Goal: Obtain resource: Obtain resource

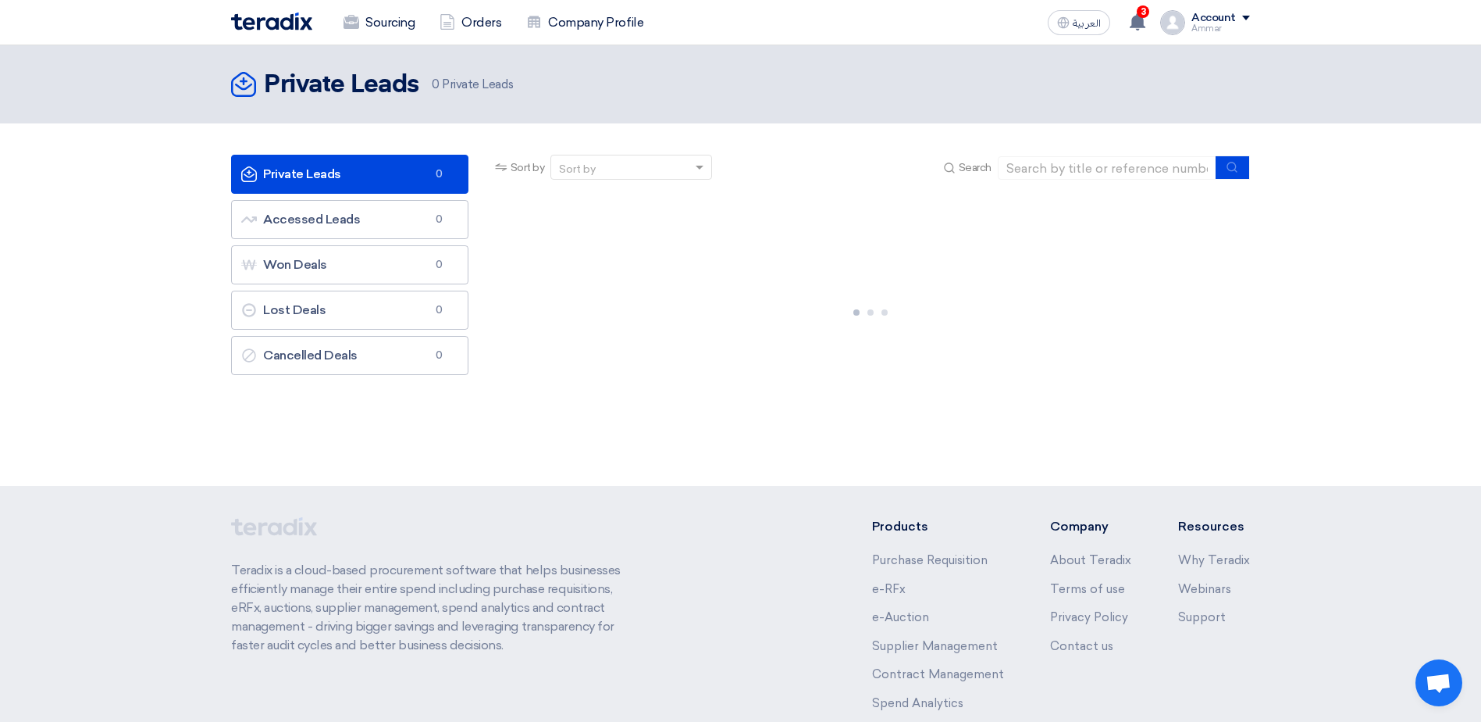
click at [341, 166] on link "Private Leads Private Leads 0" at bounding box center [349, 174] width 237 height 39
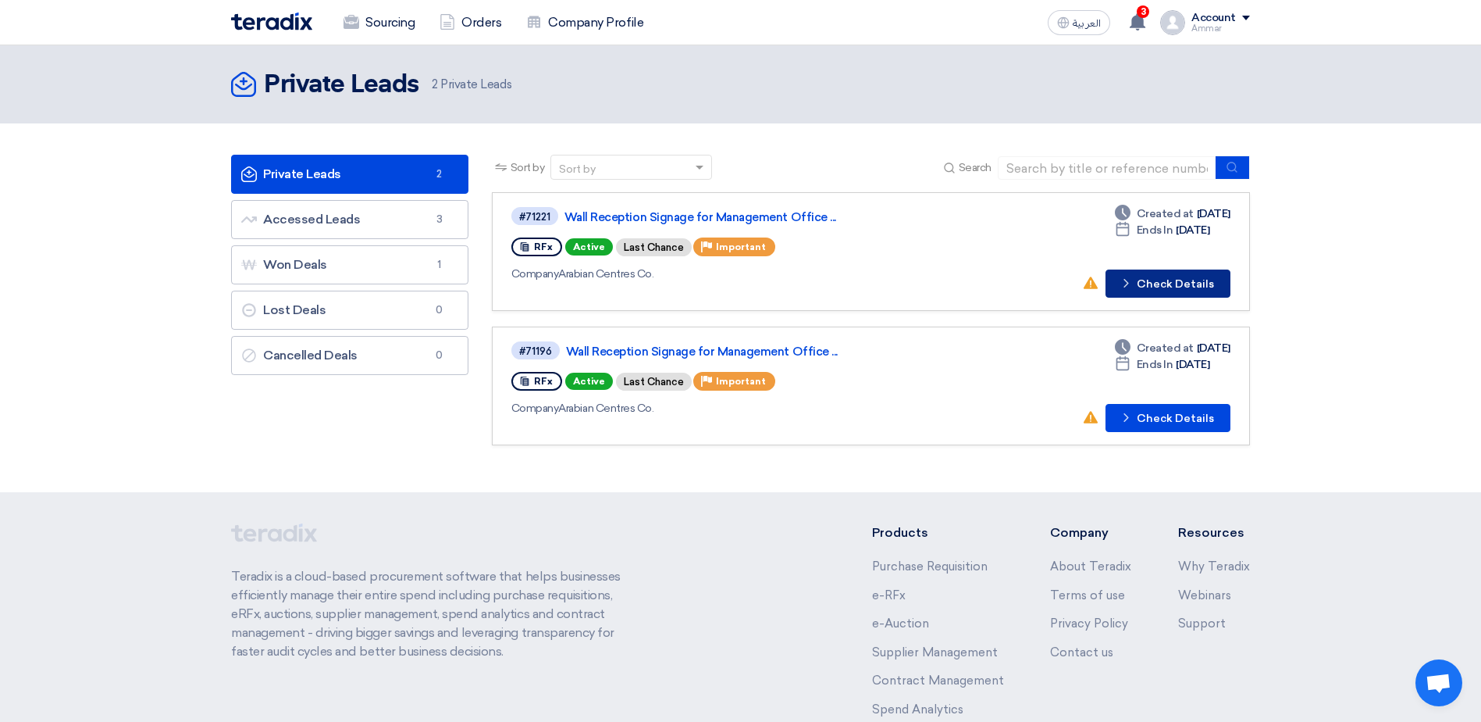
click at [1169, 286] on button "Check details Check Details" at bounding box center [1168, 283] width 125 height 28
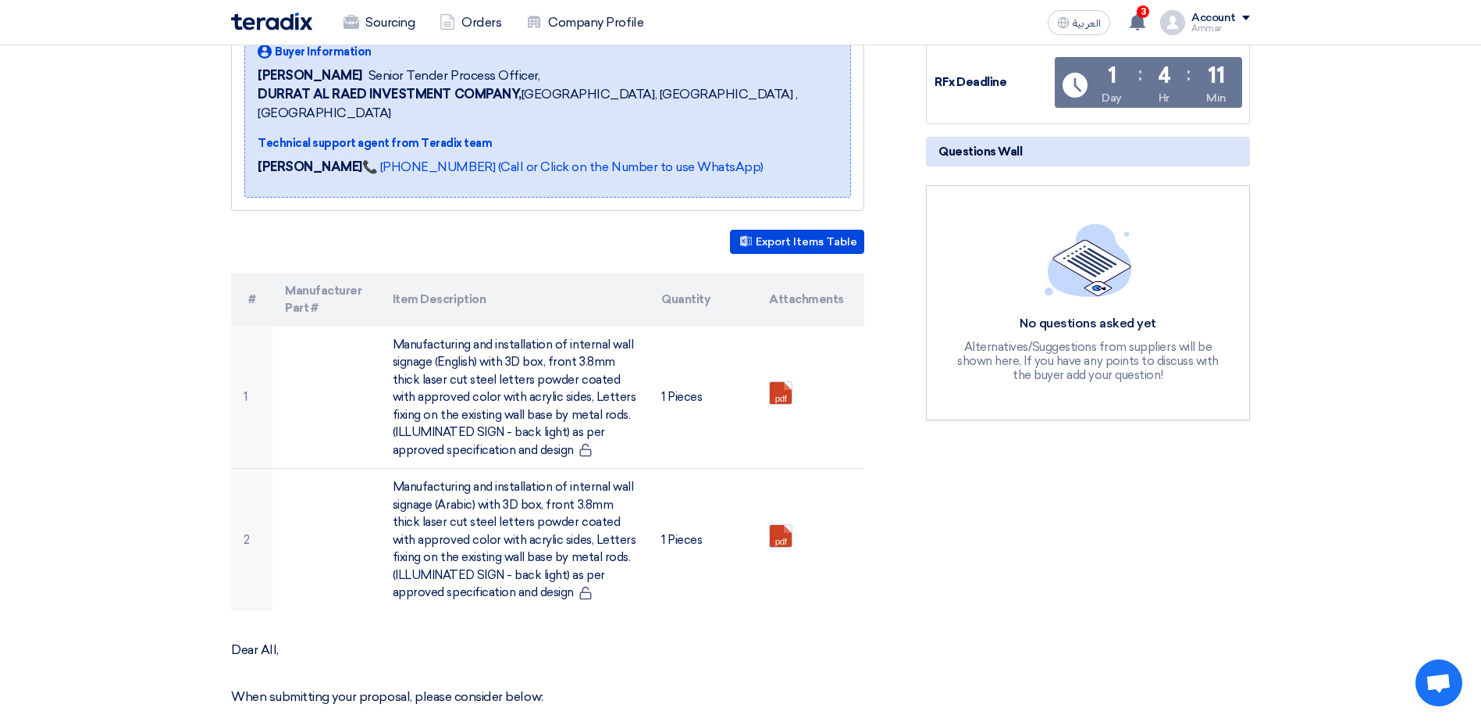
scroll to position [312, 0]
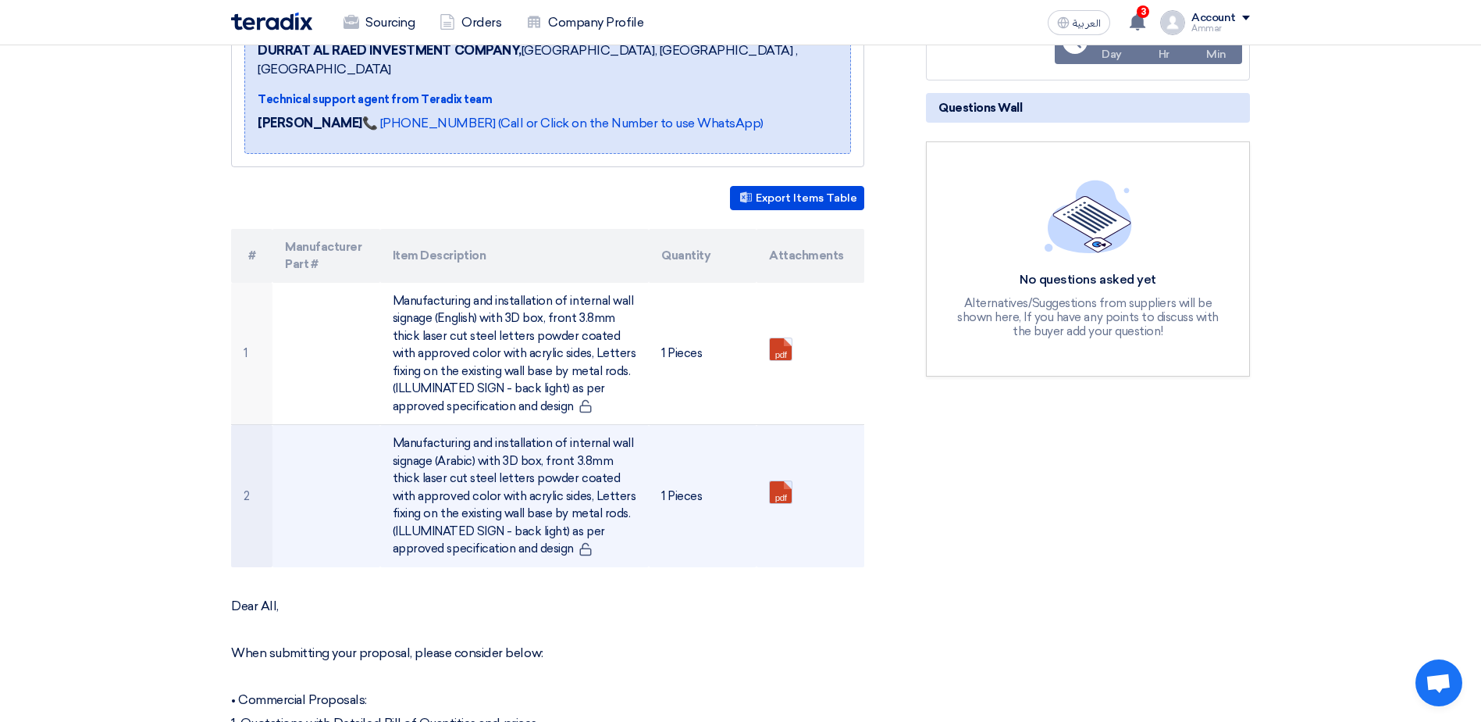
click at [789, 481] on link at bounding box center [832, 528] width 125 height 94
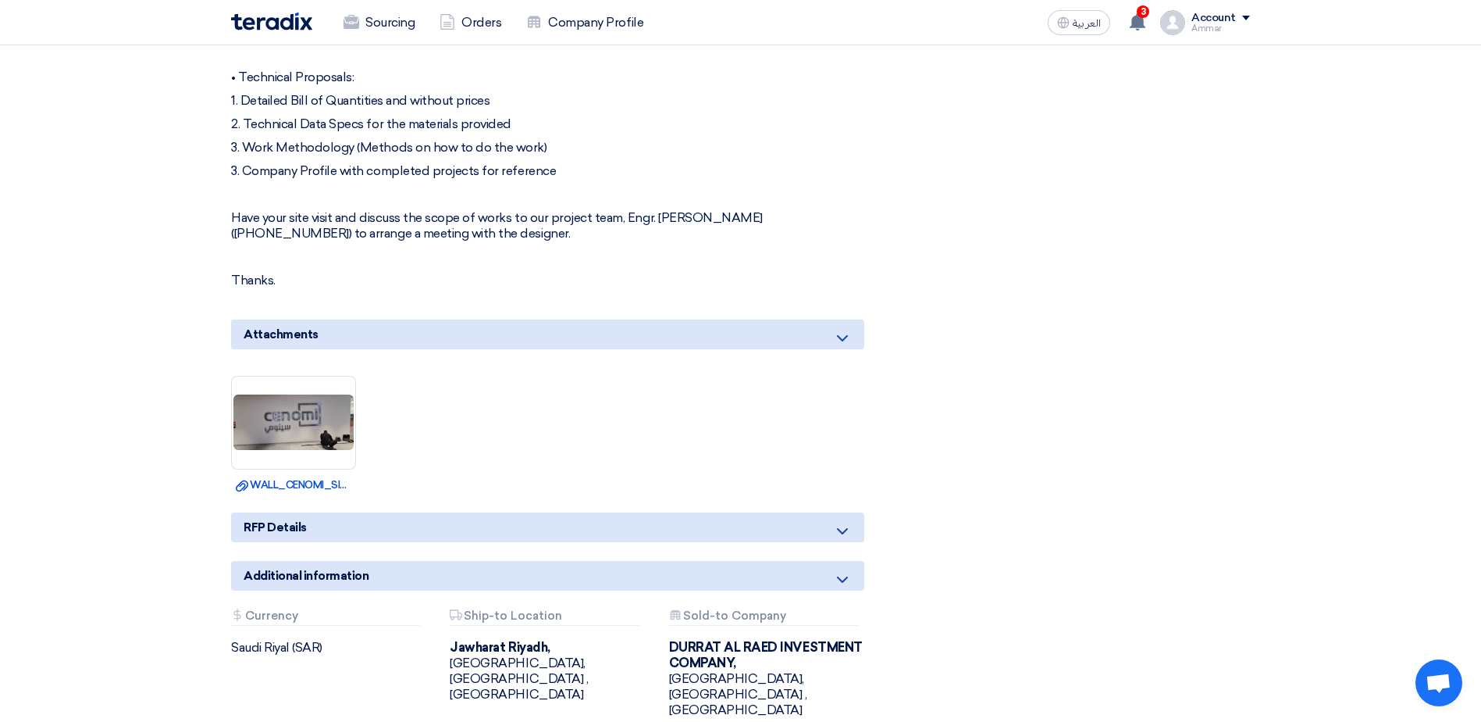
scroll to position [1015, 0]
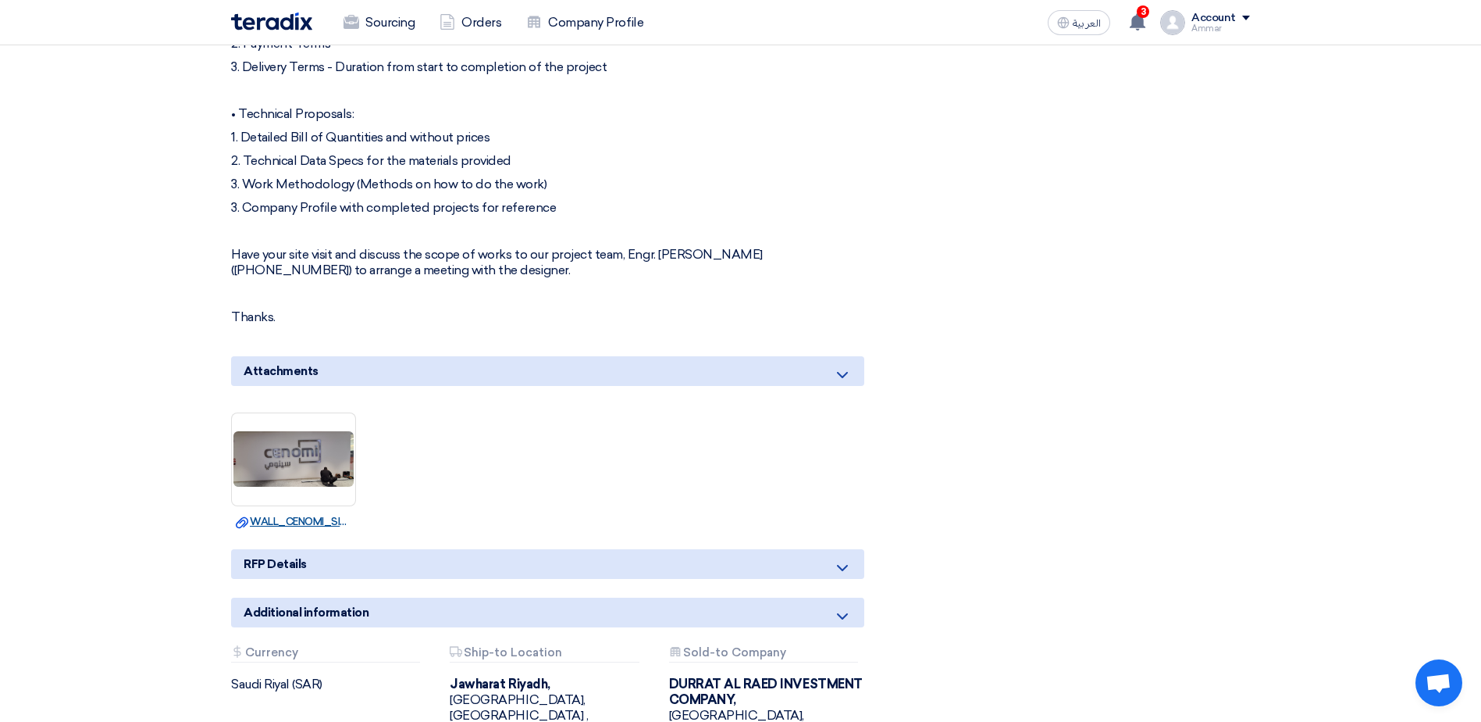
click at [294, 514] on link "Download file WALL_CENOMI_SIGNAGE_LOGO_SAMPLE.jpg" at bounding box center [294, 522] width 116 height 16
click at [284, 514] on link "Download file WALL_CENOMI_SIGNAGE_LOGO_SAMPLE.jpg" at bounding box center [294, 522] width 116 height 16
click at [290, 433] on img at bounding box center [293, 458] width 123 height 59
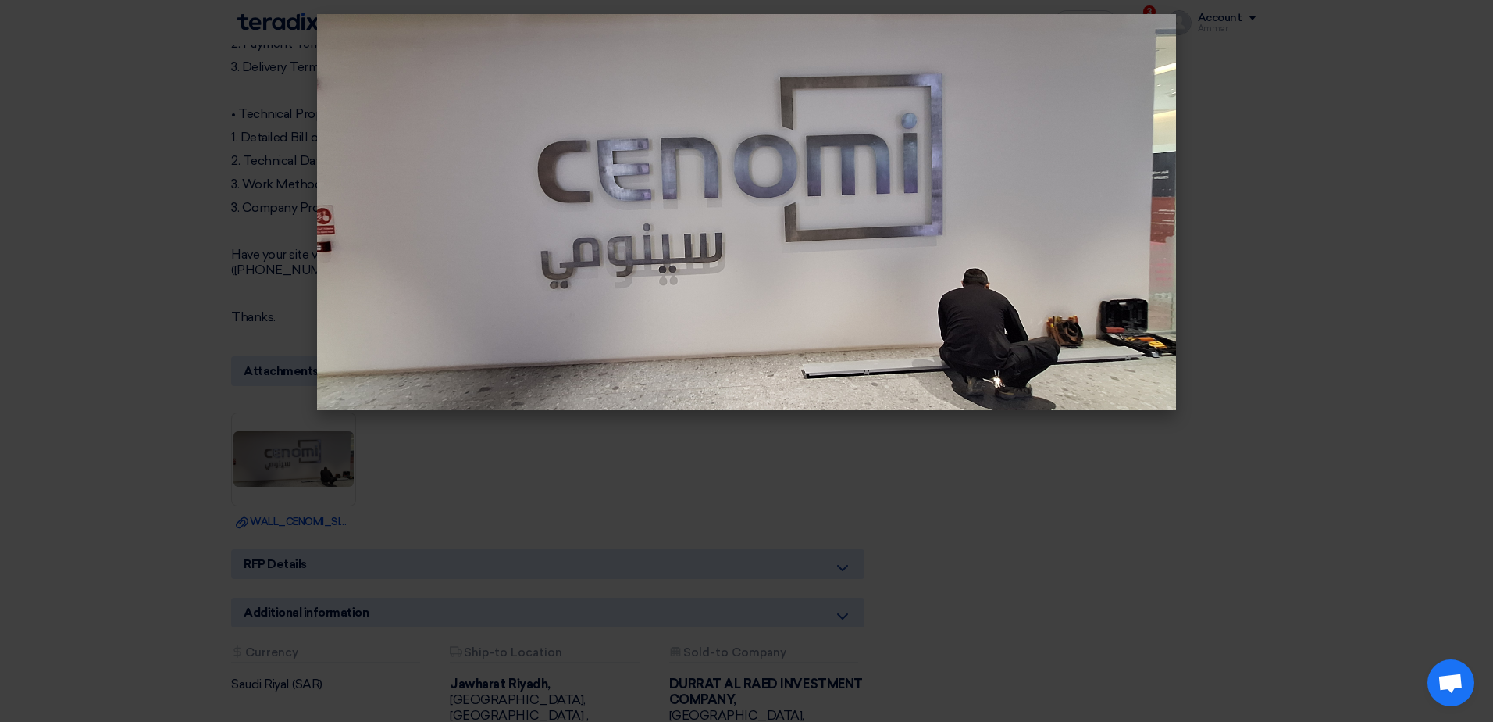
click at [601, 523] on modal-container at bounding box center [746, 361] width 1493 height 722
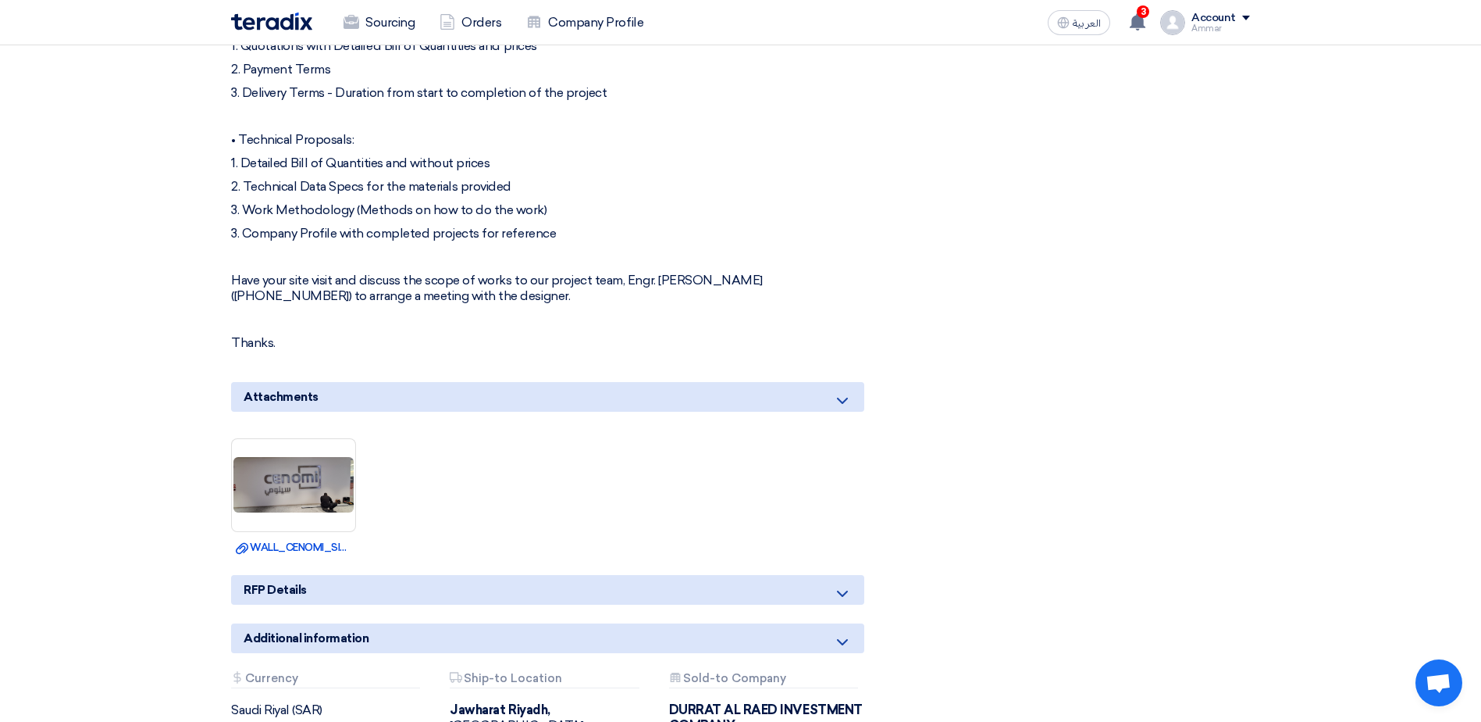
scroll to position [859, 0]
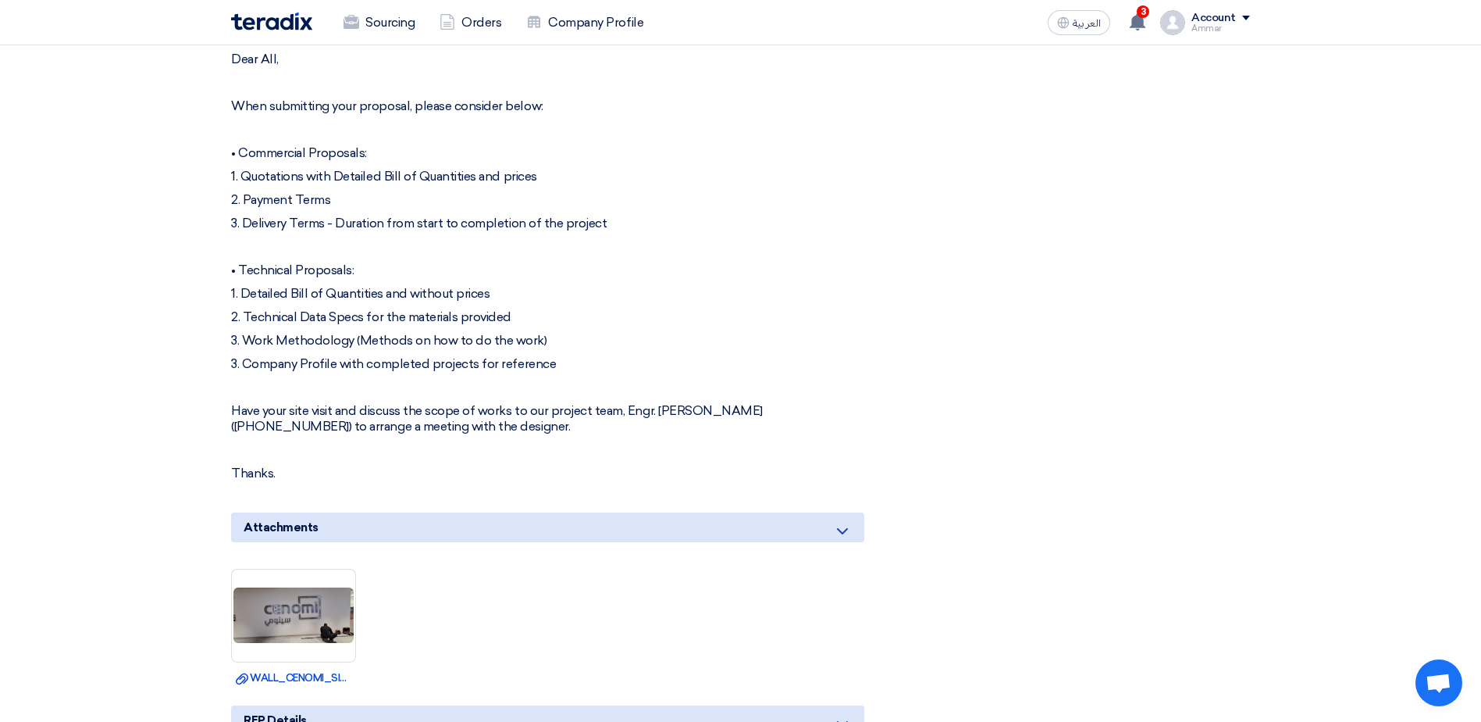
drag, startPoint x: 269, startPoint y: 278, endPoint x: 525, endPoint y: 281, distance: 255.4
click at [525, 286] on p "1. Detailed Bill of Quantities and without prices" at bounding box center [547, 294] width 633 height 16
click at [285, 309] on p "2. Technical Data Specs for the materials provided" at bounding box center [547, 317] width 633 height 16
drag, startPoint x: 261, startPoint y: 292, endPoint x: 541, endPoint y: 302, distance: 280.5
click at [541, 309] on p "2. Technical Data Specs for the materials provided" at bounding box center [547, 317] width 633 height 16
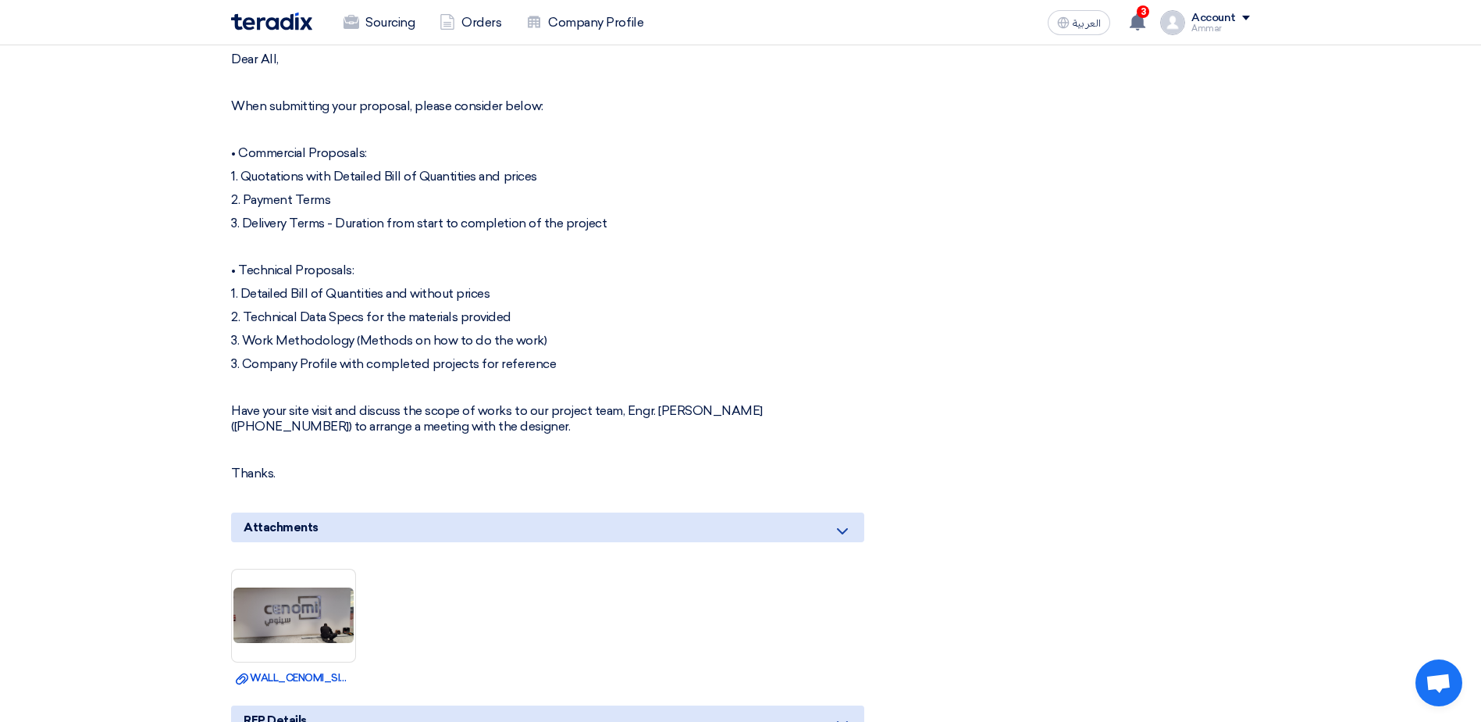
drag, startPoint x: 296, startPoint y: 327, endPoint x: 675, endPoint y: 323, distance: 378.8
click at [675, 333] on p "3. Work Methodology (Methods on how to do the work)" at bounding box center [547, 341] width 633 height 16
drag, startPoint x: 418, startPoint y: 358, endPoint x: 699, endPoint y: 356, distance: 281.1
click at [699, 356] on div "Dear All, When submitting your proposal, please consider below: • Commercial Pr…" at bounding box center [547, 266] width 633 height 429
drag, startPoint x: 699, startPoint y: 356, endPoint x: 502, endPoint y: 321, distance: 199.9
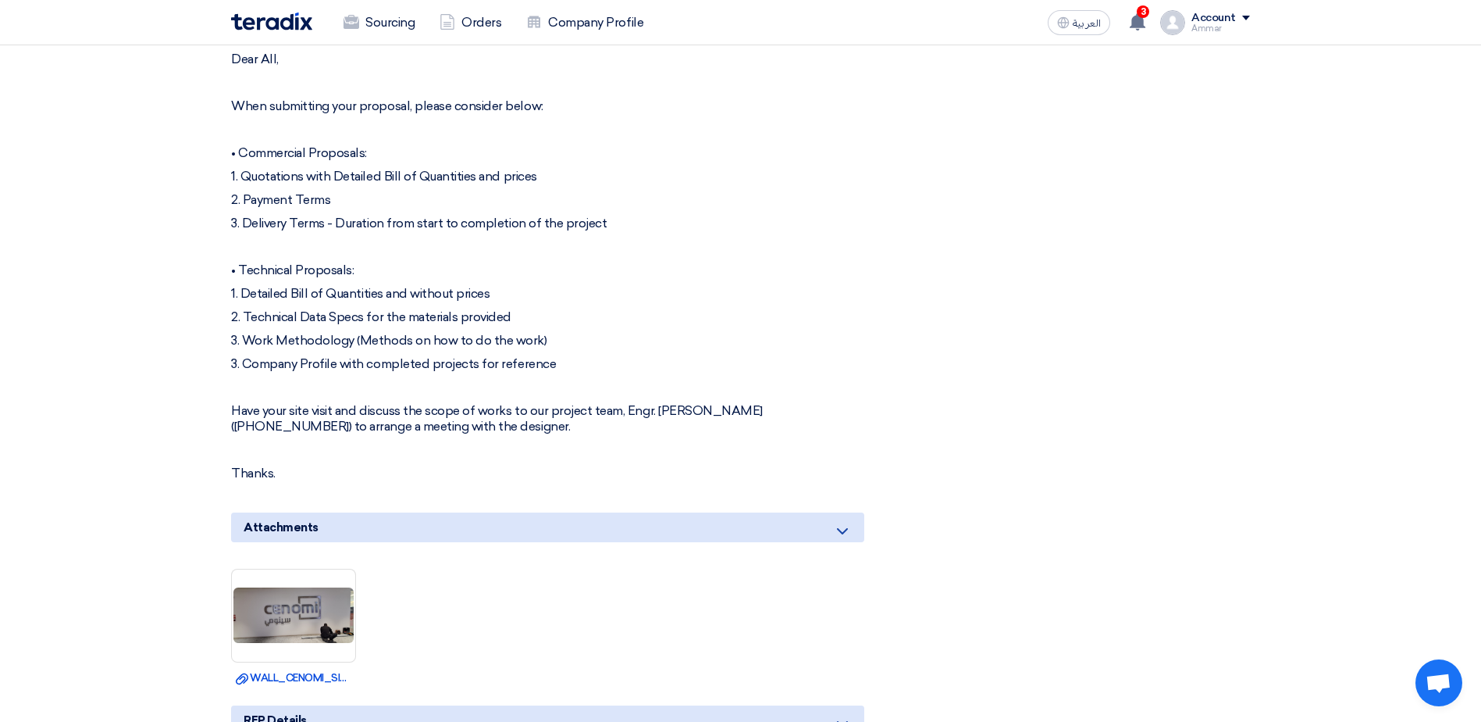
click at [502, 333] on p "3. Work Methodology (Methods on how to do the work)" at bounding box center [547, 341] width 633 height 16
drag, startPoint x: 740, startPoint y: 390, endPoint x: 907, endPoint y: 391, distance: 167.1
click at [907, 391] on div "Wall Reception Signage for Management Office - JR Buyer Information [PERSON_NAM…" at bounding box center [566, 172] width 695 height 1553
drag, startPoint x: 309, startPoint y: 384, endPoint x: 497, endPoint y: 386, distance: 187.4
click at [497, 403] on p "Have your site visit and discuss the scope of works to our project team, Engr. …" at bounding box center [547, 418] width 633 height 31
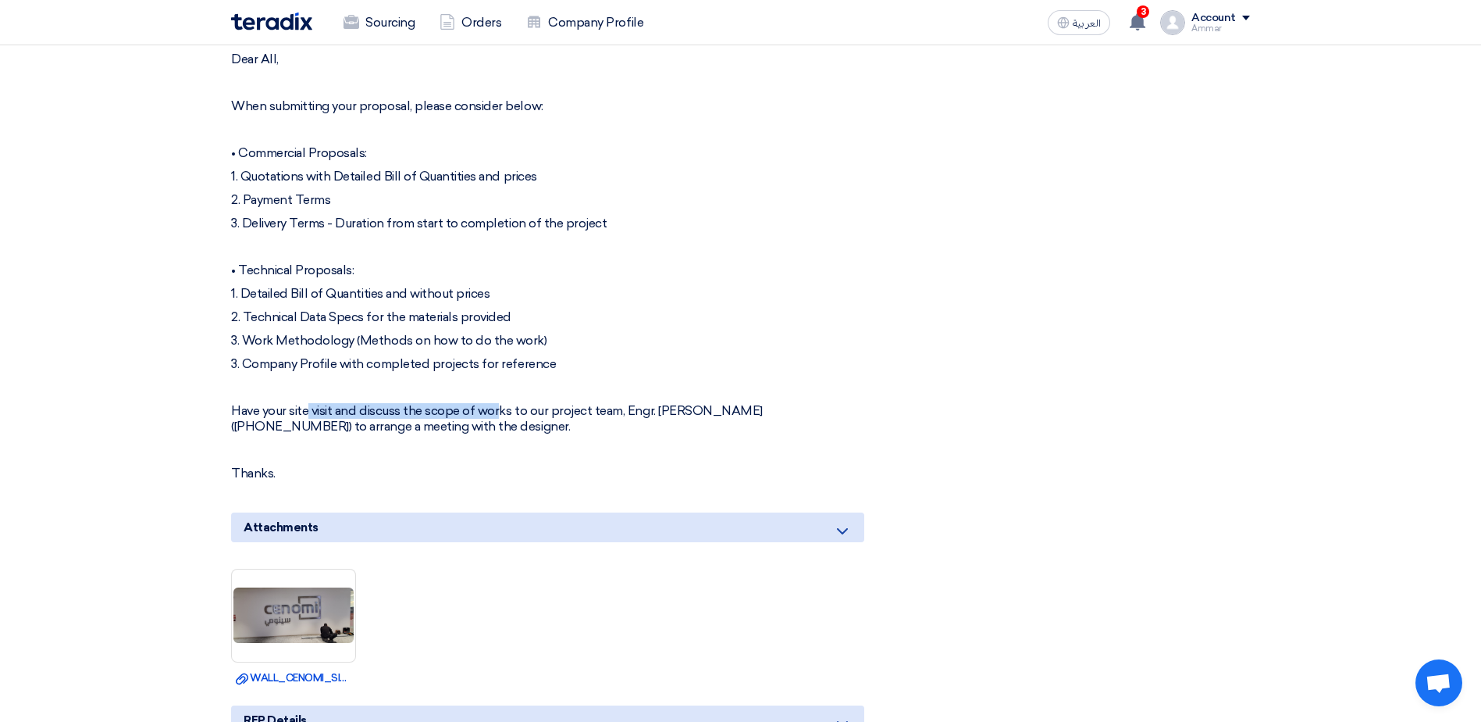
drag, startPoint x: 497, startPoint y: 386, endPoint x: 405, endPoint y: 392, distance: 92.4
click at [405, 403] on p "Have your site visit and discuss the scope of works to our project team, Engr. …" at bounding box center [547, 418] width 633 height 31
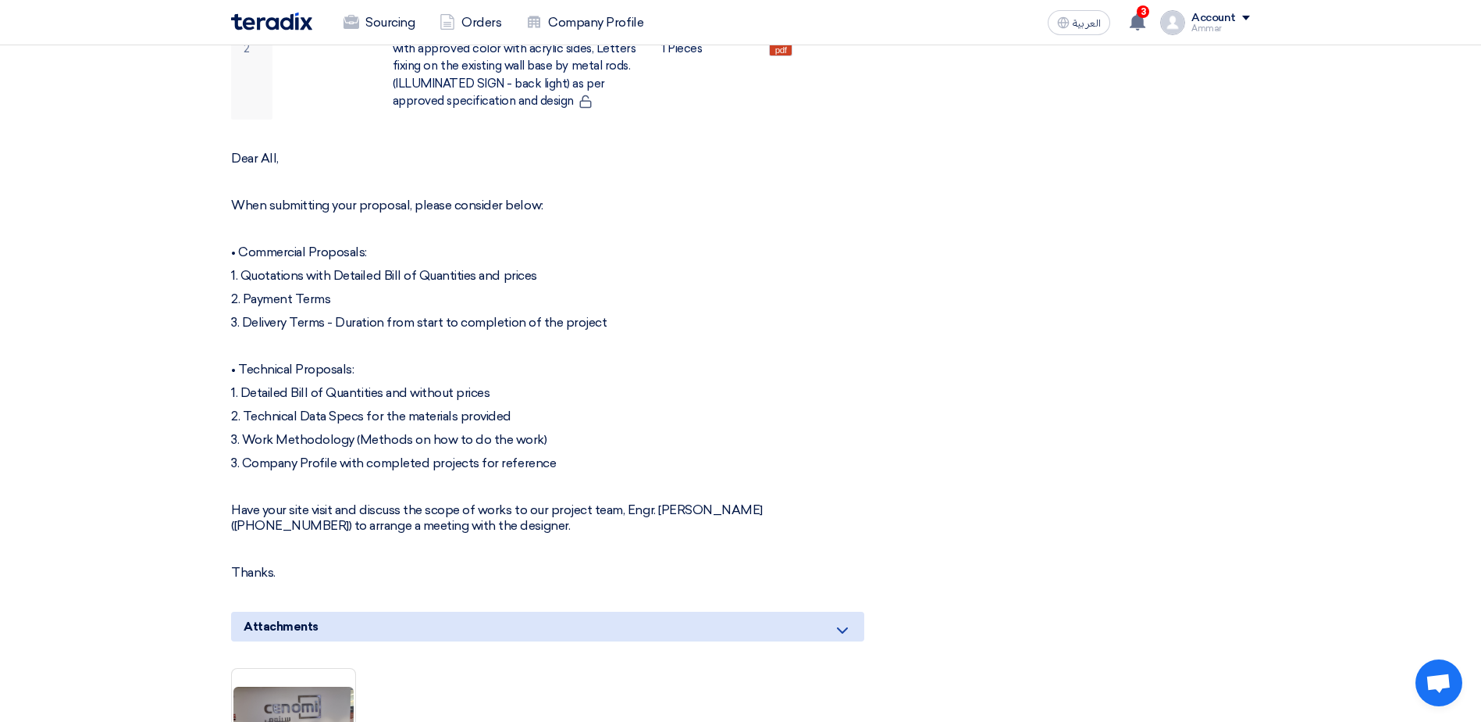
scroll to position [761, 0]
drag, startPoint x: 268, startPoint y: 367, endPoint x: 387, endPoint y: 376, distance: 119.1
click at [387, 383] on p "1. Detailed Bill of Quantities and without prices" at bounding box center [547, 391] width 633 height 16
drag, startPoint x: 283, startPoint y: 394, endPoint x: 572, endPoint y: 392, distance: 288.2
click at [572, 407] on p "2. Technical Data Specs for the materials provided" at bounding box center [547, 415] width 633 height 16
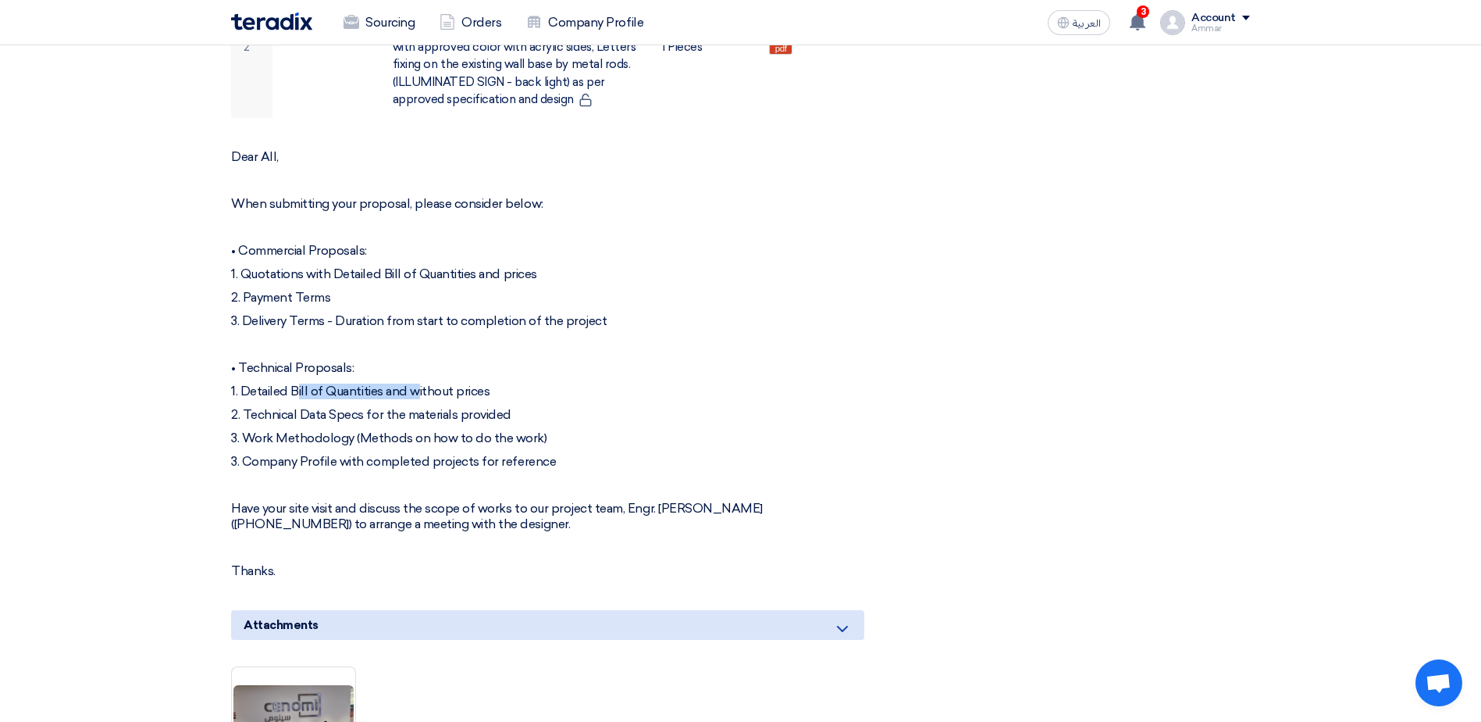
drag, startPoint x: 278, startPoint y: 420, endPoint x: 588, endPoint y: 406, distance: 310.3
click at [588, 406] on div "Dear All, When submitting your proposal, please consider below: • Commercial Pr…" at bounding box center [547, 363] width 633 height 429
drag, startPoint x: 326, startPoint y: 436, endPoint x: 686, endPoint y: 428, distance: 360.9
click at [686, 428] on div "Dear All, When submitting your proposal, please consider below: • Commercial Pr…" at bounding box center [547, 363] width 633 height 429
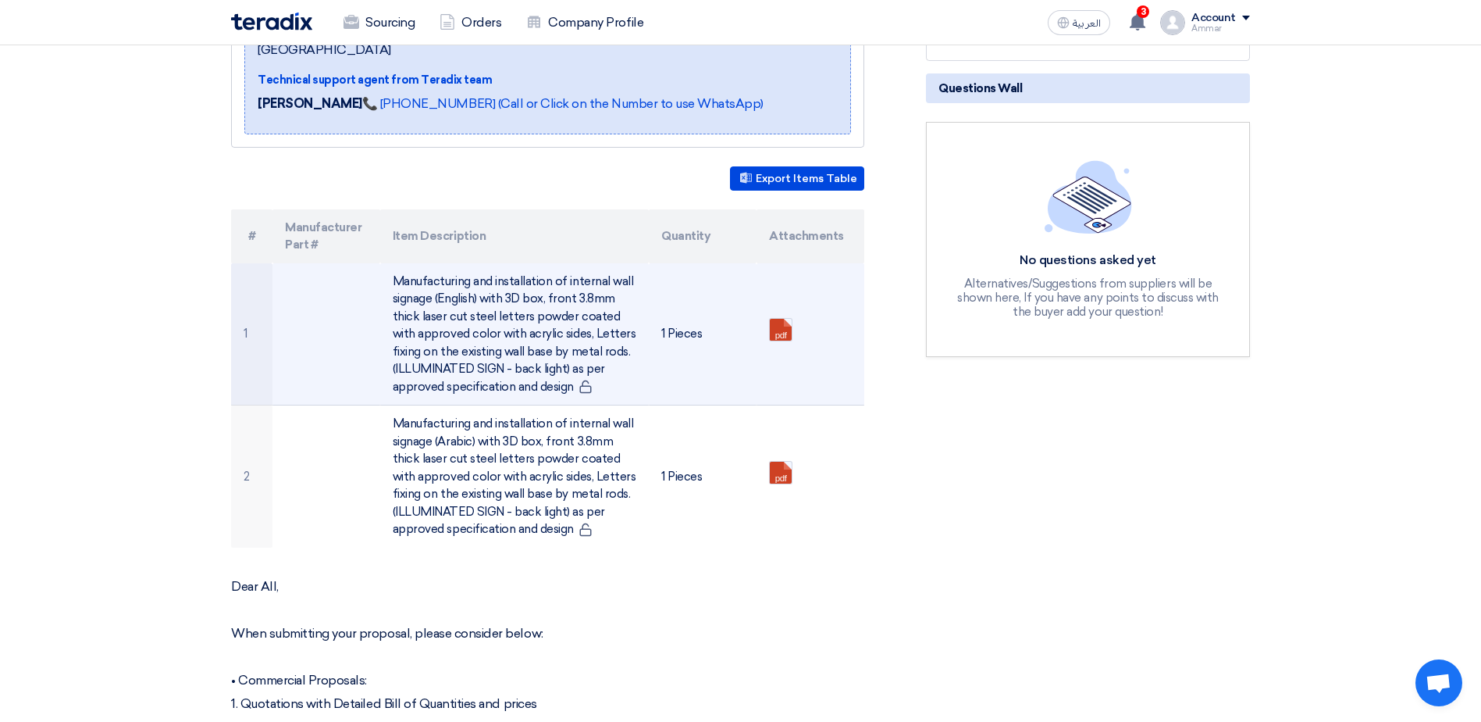
scroll to position [371, 0]
